Goal: Information Seeking & Learning: Learn about a topic

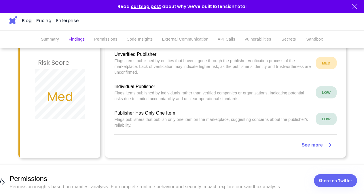
scroll to position [118, 0]
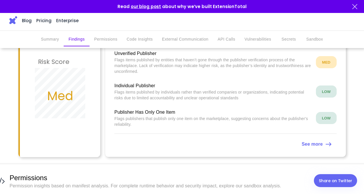
click at [310, 141] on p "See more" at bounding box center [312, 144] width 21 height 7
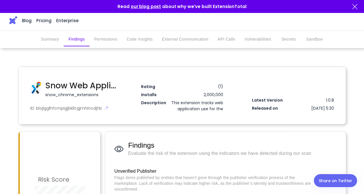
scroll to position [118, 0]
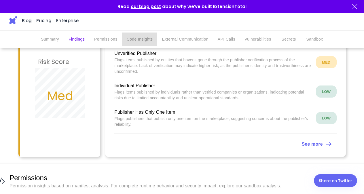
click at [146, 42] on button "Code Insights" at bounding box center [139, 40] width 35 height 14
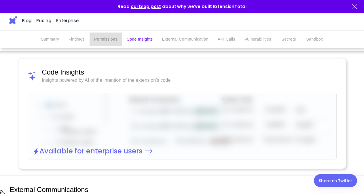
click at [118, 42] on button "Permissions" at bounding box center [106, 40] width 33 height 14
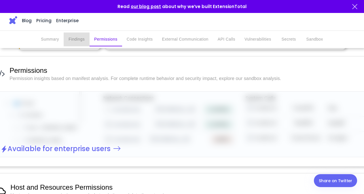
click at [79, 42] on button "Findings" at bounding box center [77, 40] width 26 height 14
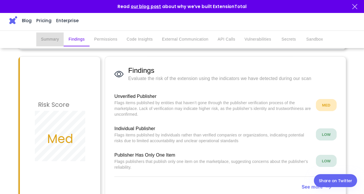
click at [57, 42] on button "Summary" at bounding box center [49, 40] width 27 height 14
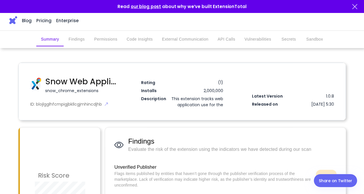
scroll to position [0, 0]
